Goal: Information Seeking & Learning: Learn about a topic

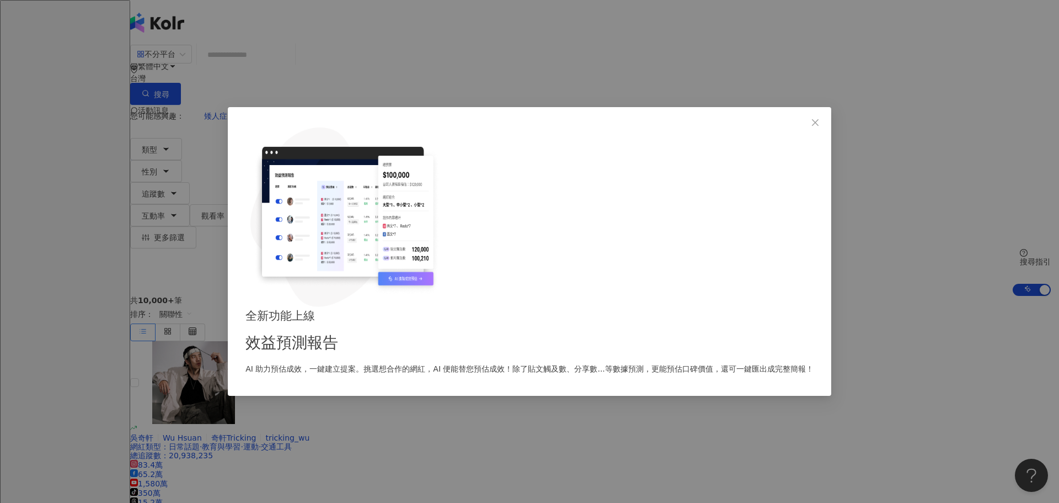
click at [188, 352] on div "全新功能上線 效益預測報告 AI 助力預估成效，一鍵建立提案。挑選想合作的網紅，AI 便能替您預估成效！除了貼文觸及數、分享數...等數據預測，更能預估口碑價…" at bounding box center [529, 251] width 1059 height 503
click at [804, 127] on span "Close" at bounding box center [815, 122] width 22 height 9
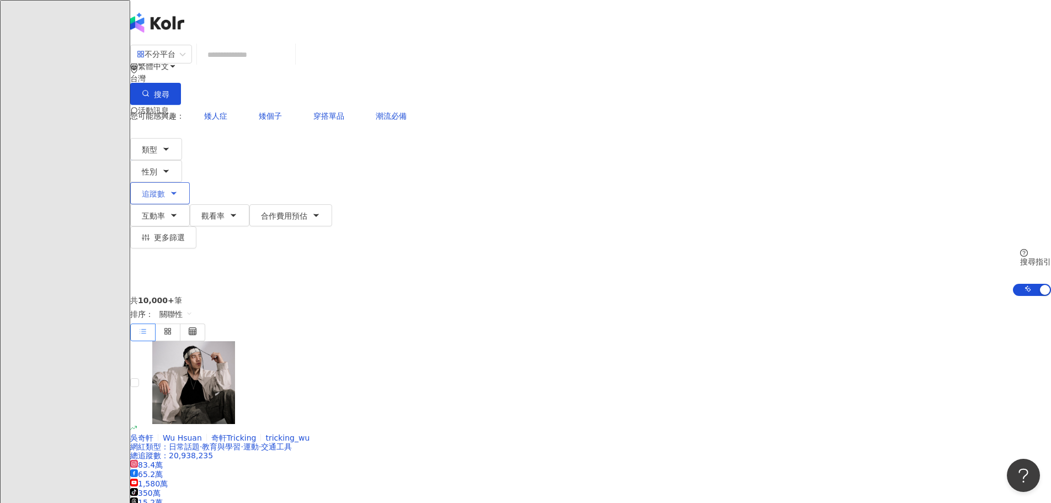
click at [165, 189] on span "追蹤數" at bounding box center [153, 193] width 23 height 9
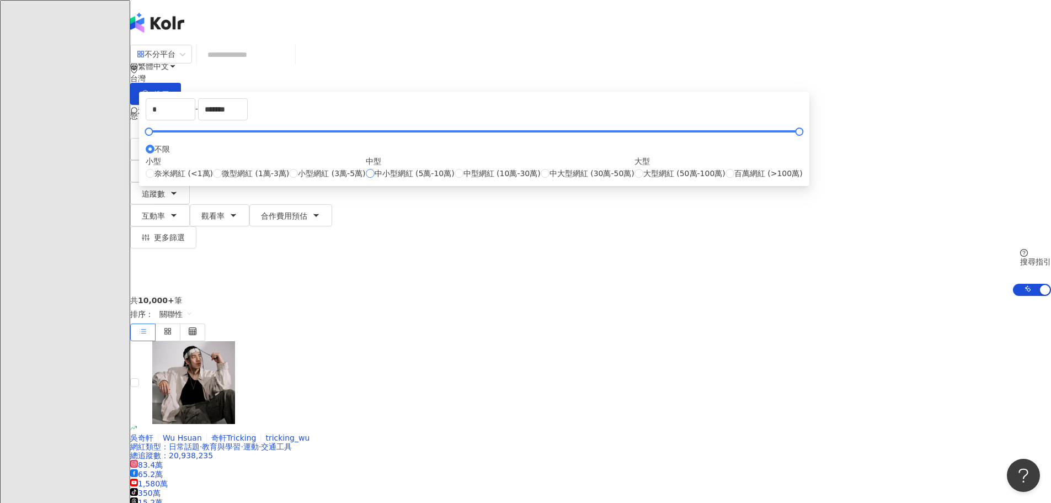
click at [455, 179] on span "中小型網紅 (5萬-10萬)" at bounding box center [415, 173] width 80 height 12
type input "*****"
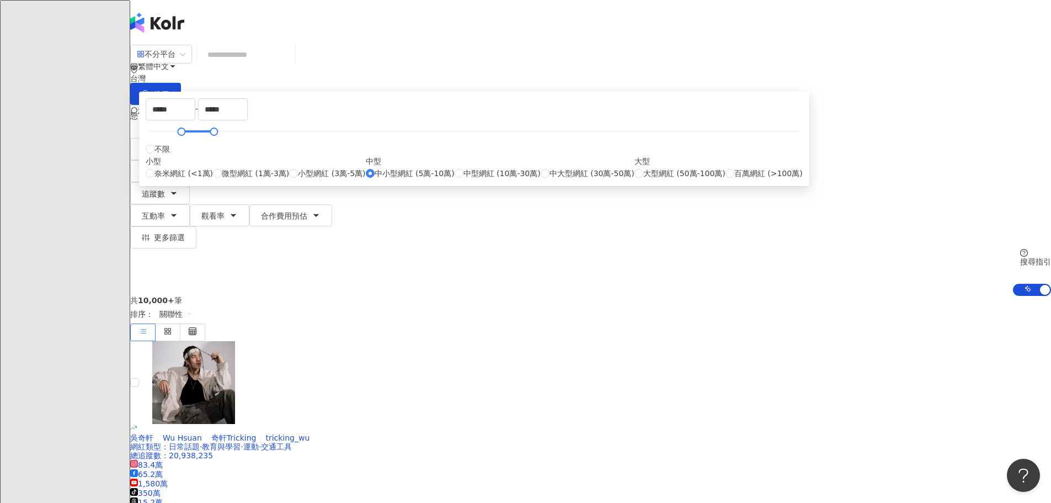
click at [741, 296] on div "共 10,000+ 筆 排序： 關聯性" at bounding box center [590, 318] width 921 height 45
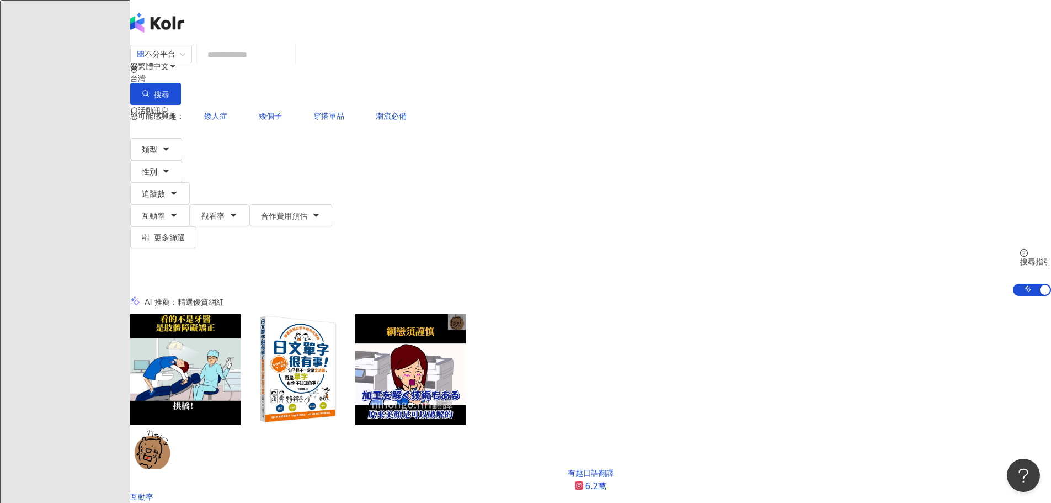
scroll to position [0, 573]
